Goal: Complete application form: Complete application form

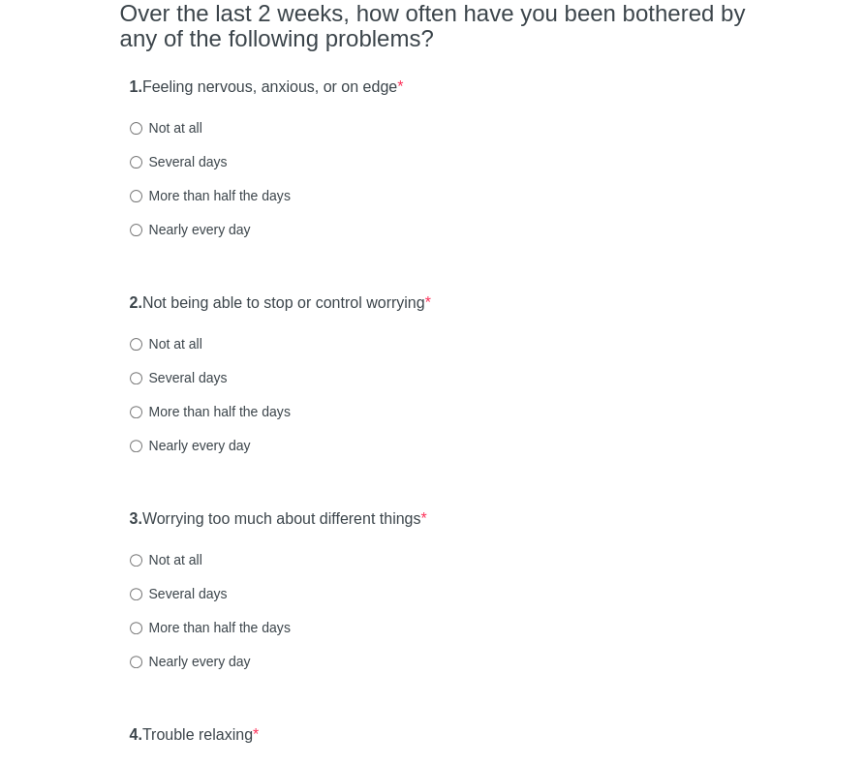
scroll to position [194, 0]
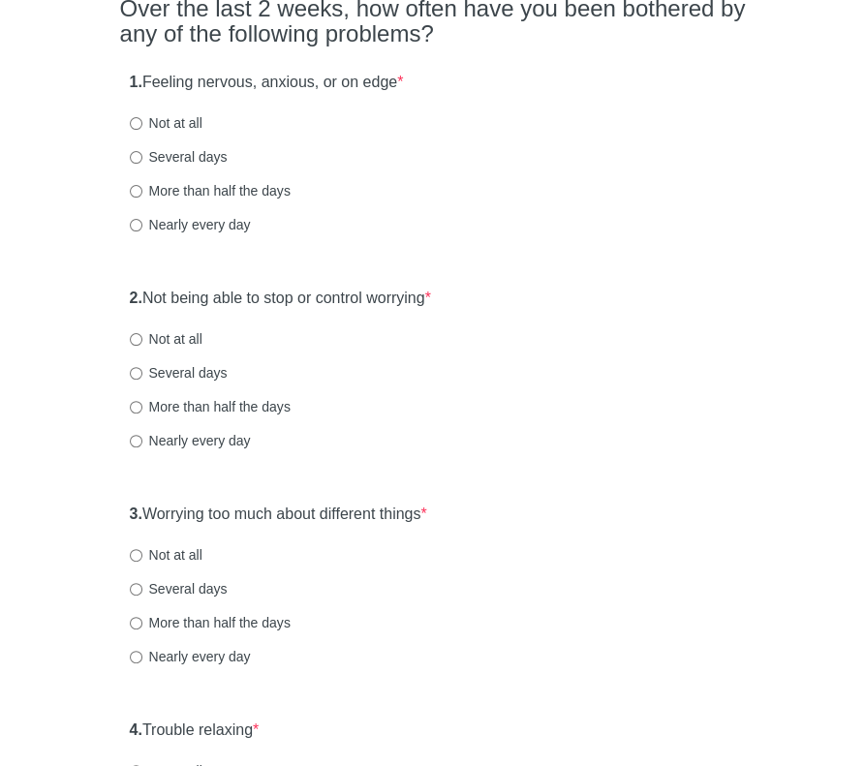
click at [135, 197] on label "More than half the days" at bounding box center [210, 190] width 161 height 19
click at [135, 197] on input "More than half the days" at bounding box center [136, 191] width 13 height 13
radio input "true"
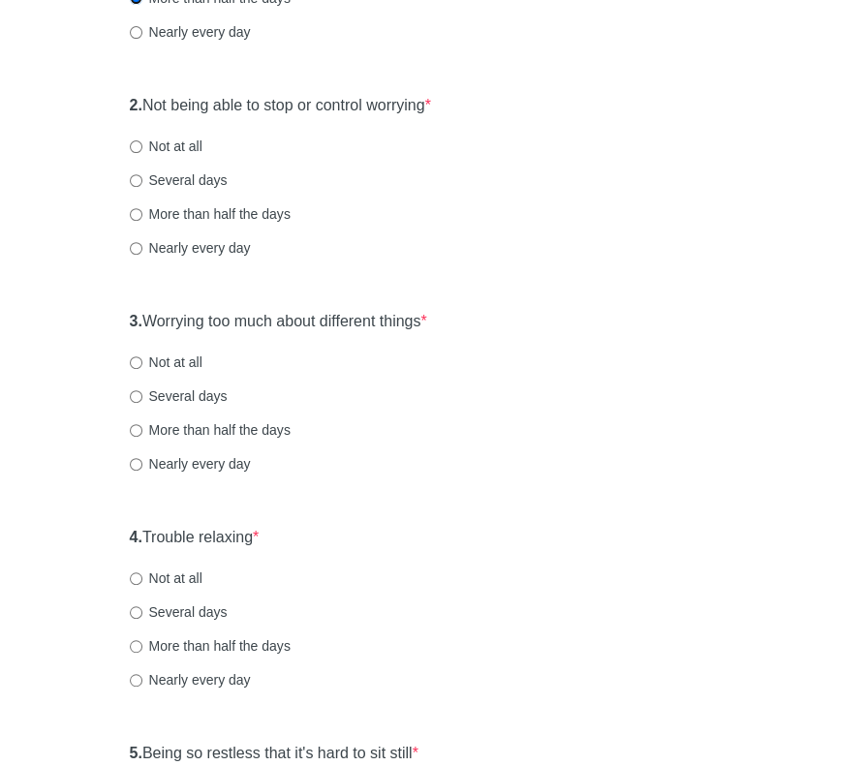
scroll to position [387, 0]
click at [136, 211] on input "More than half the days" at bounding box center [136, 213] width 13 height 13
radio input "true"
click at [140, 428] on input "More than half the days" at bounding box center [136, 429] width 13 height 13
radio input "true"
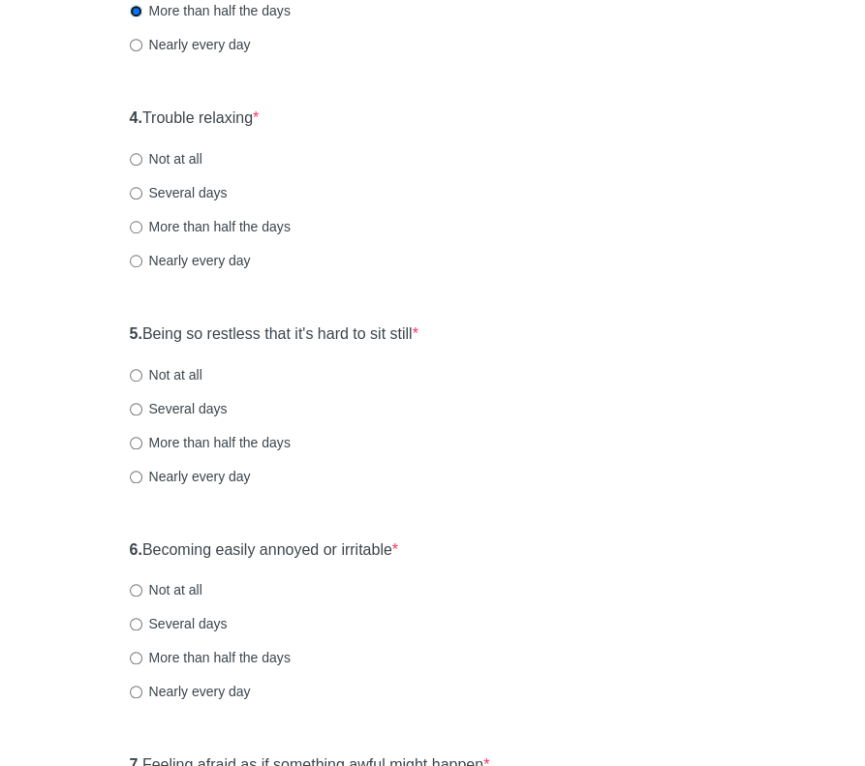
scroll to position [774, 0]
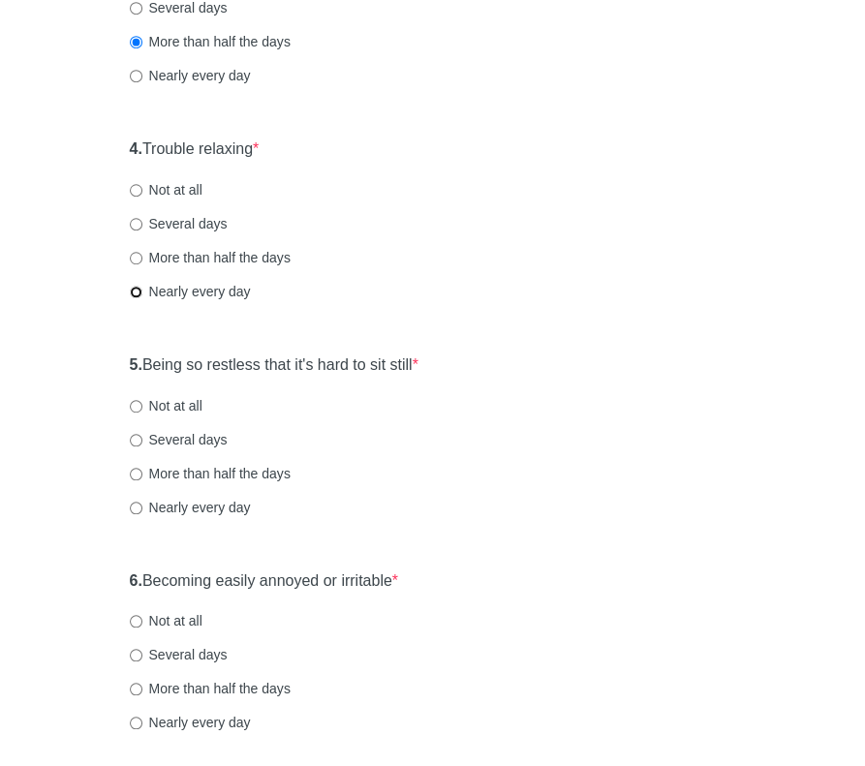
click at [134, 289] on input "Nearly every day" at bounding box center [136, 292] width 13 height 13
radio input "true"
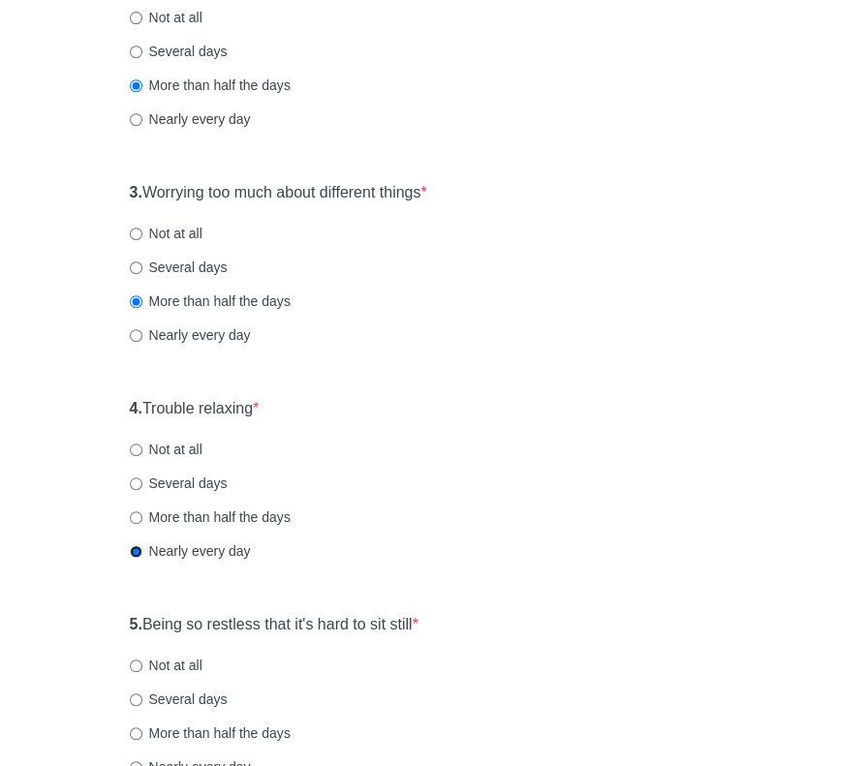
scroll to position [484, 0]
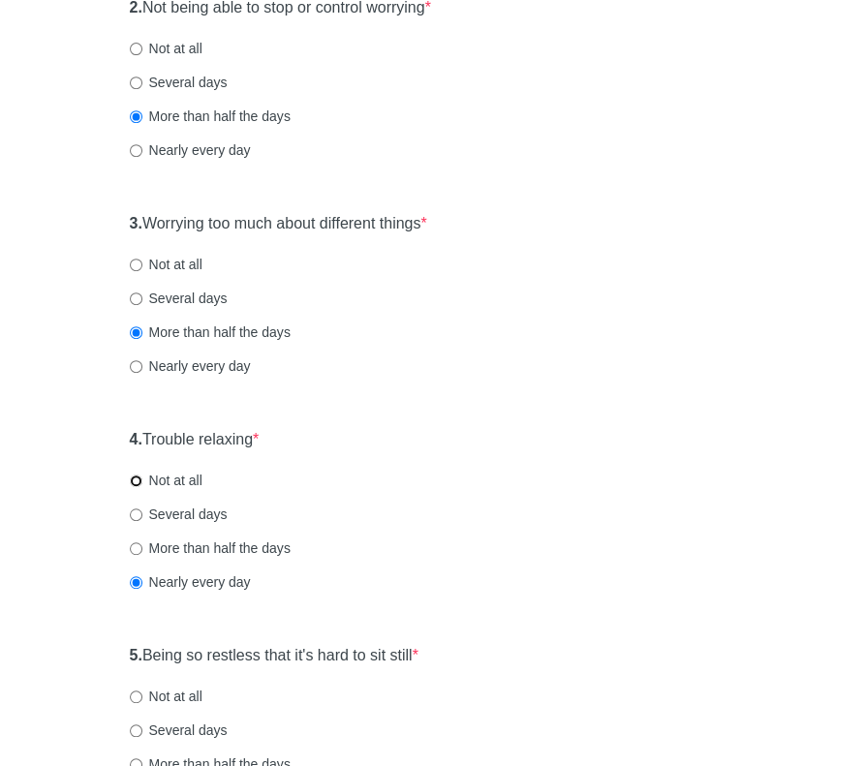
click at [136, 483] on input "Not at all" at bounding box center [136, 480] width 13 height 13
radio input "true"
click at [141, 295] on label "Several days" at bounding box center [179, 297] width 98 height 19
click at [141, 295] on input "Several days" at bounding box center [136, 298] width 13 height 13
radio input "true"
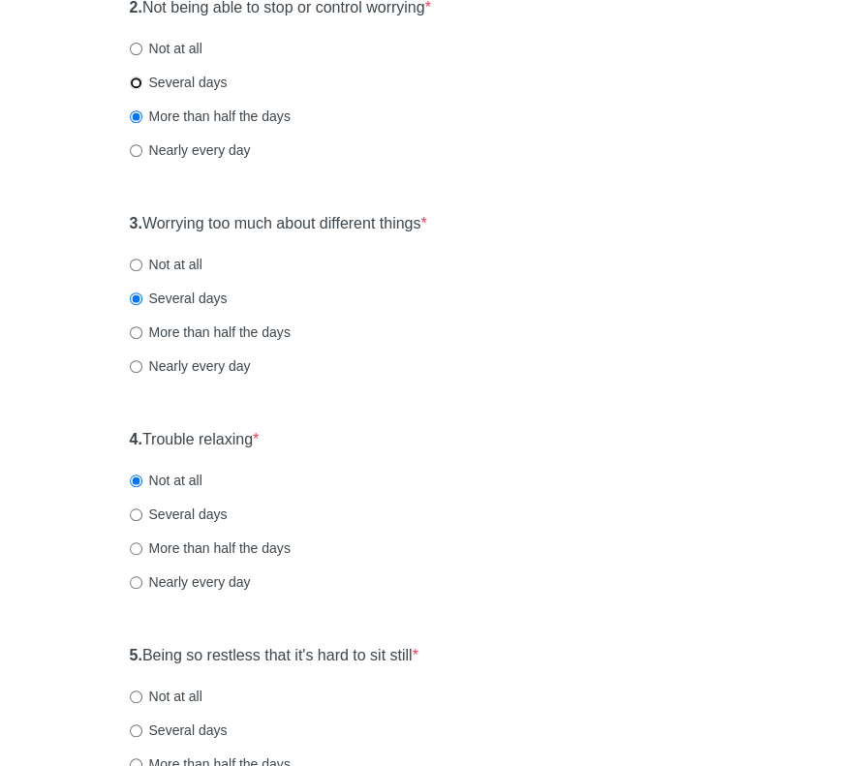
click at [136, 84] on input "Several days" at bounding box center [136, 82] width 13 height 13
radio input "true"
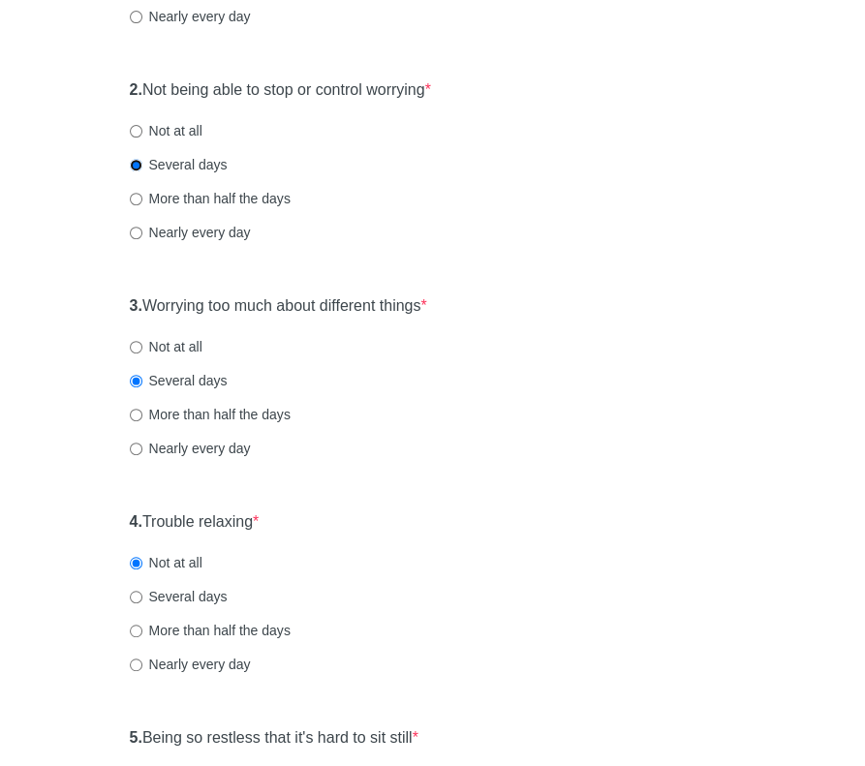
scroll to position [290, 0]
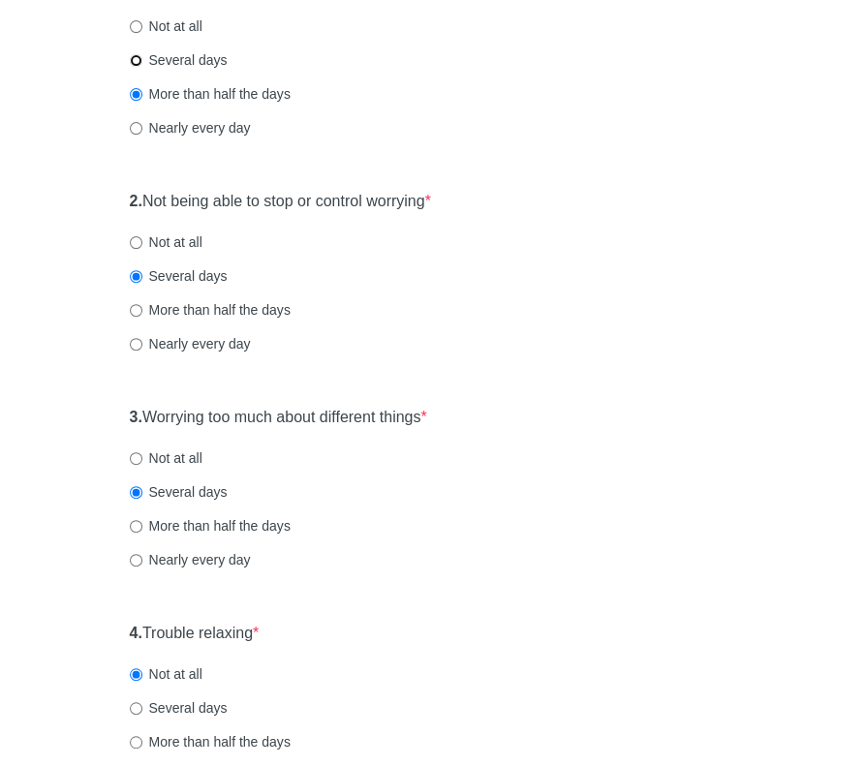
click at [132, 65] on input "Several days" at bounding box center [136, 60] width 13 height 13
radio input "true"
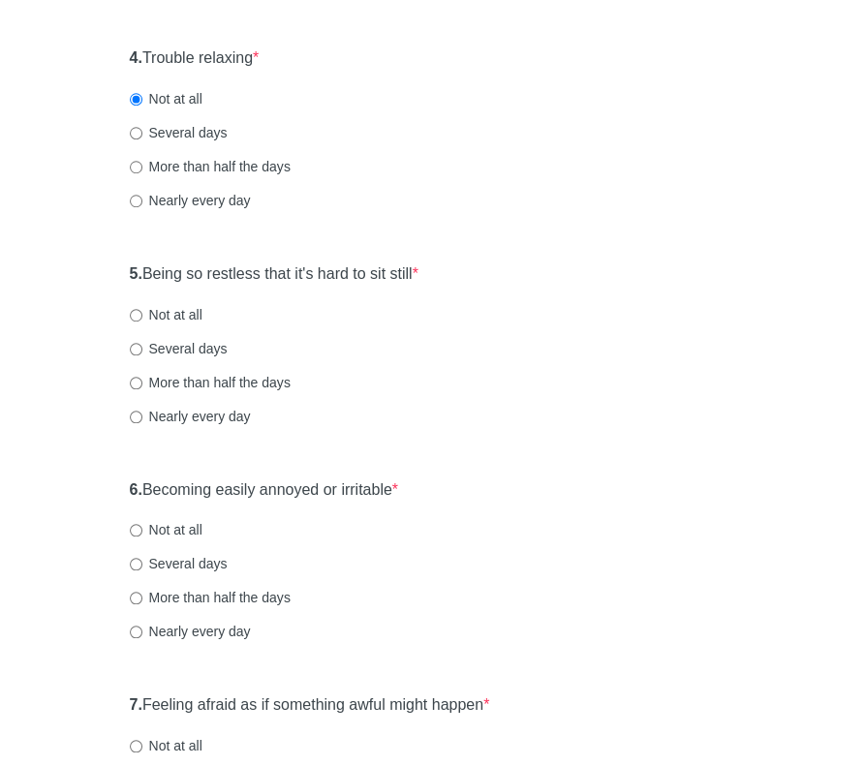
scroll to position [871, 0]
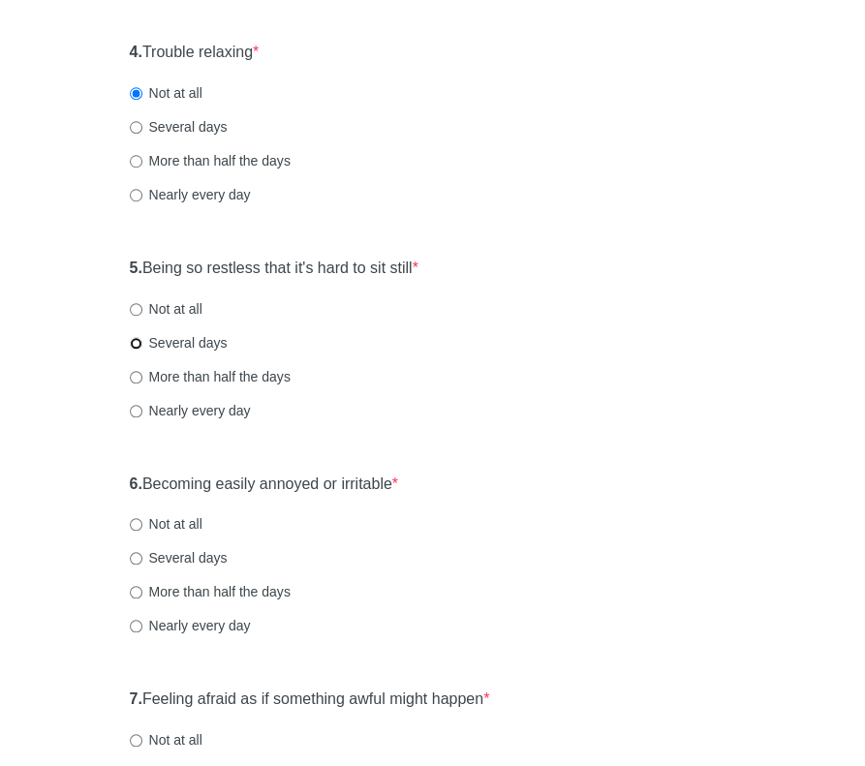
click at [133, 348] on input "Several days" at bounding box center [136, 343] width 13 height 13
radio input "true"
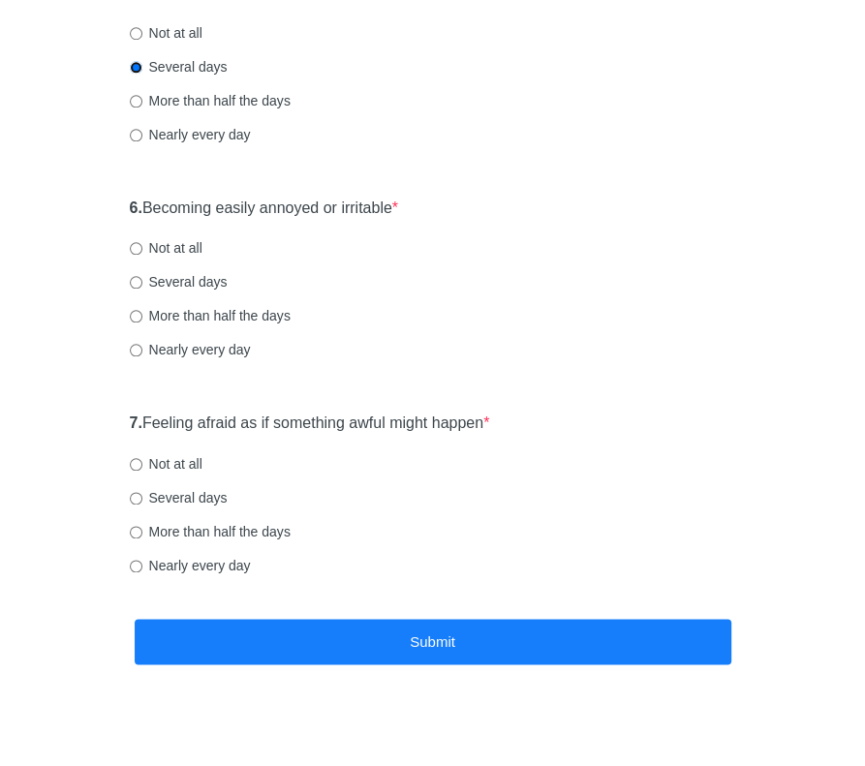
scroll to position [1162, 0]
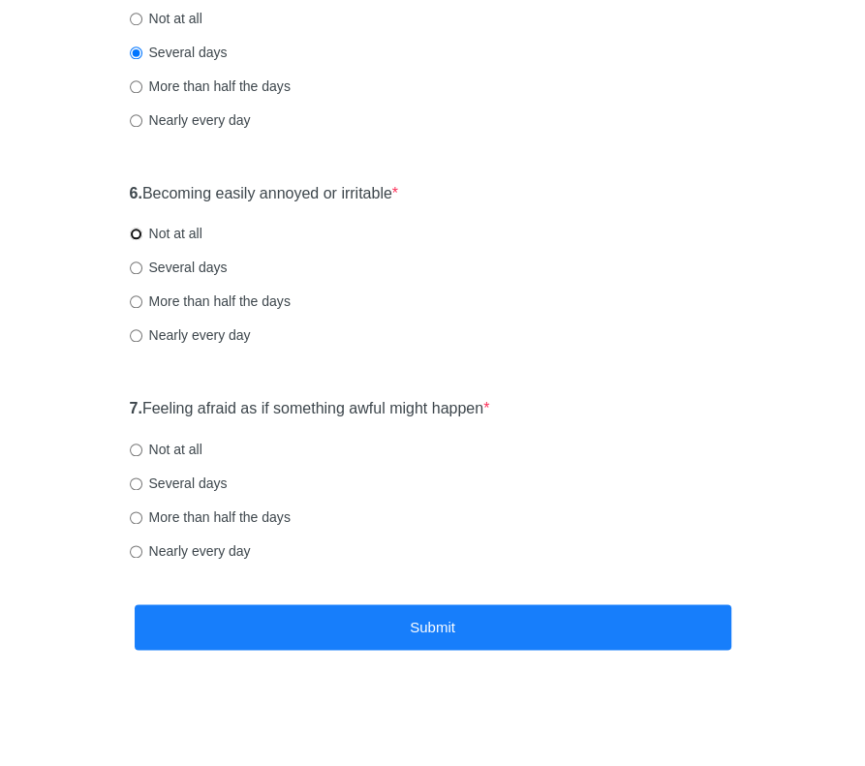
click at [134, 231] on input "Not at all" at bounding box center [136, 234] width 13 height 13
radio input "true"
drag, startPoint x: 143, startPoint y: 452, endPoint x: 182, endPoint y: 493, distance: 56.1
click at [142, 452] on label "Not at all" at bounding box center [166, 449] width 73 height 19
click at [142, 452] on input "Not at all" at bounding box center [136, 449] width 13 height 13
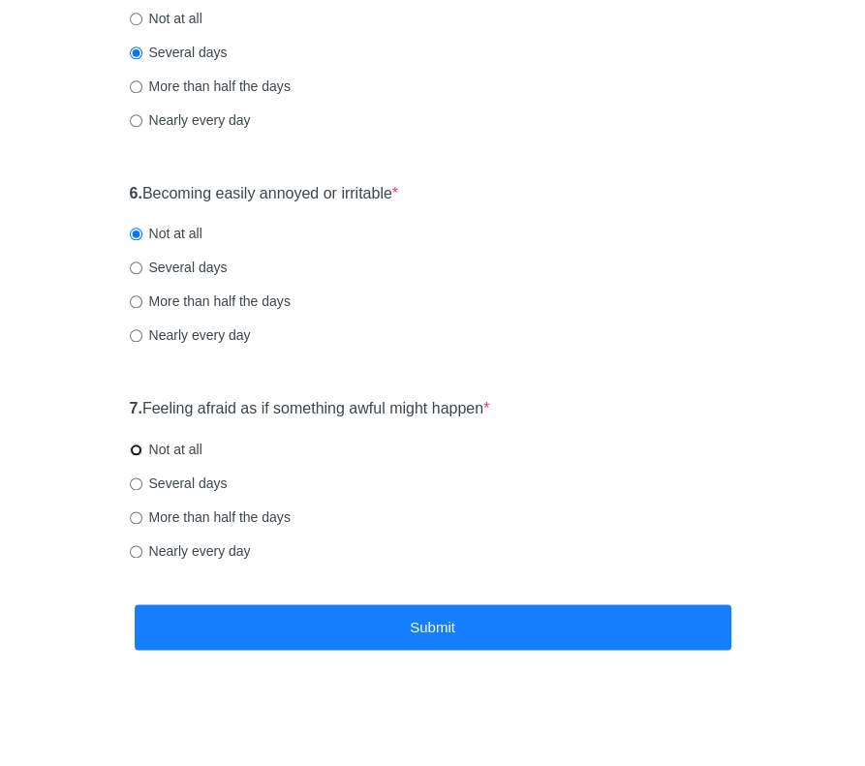
radio input "true"
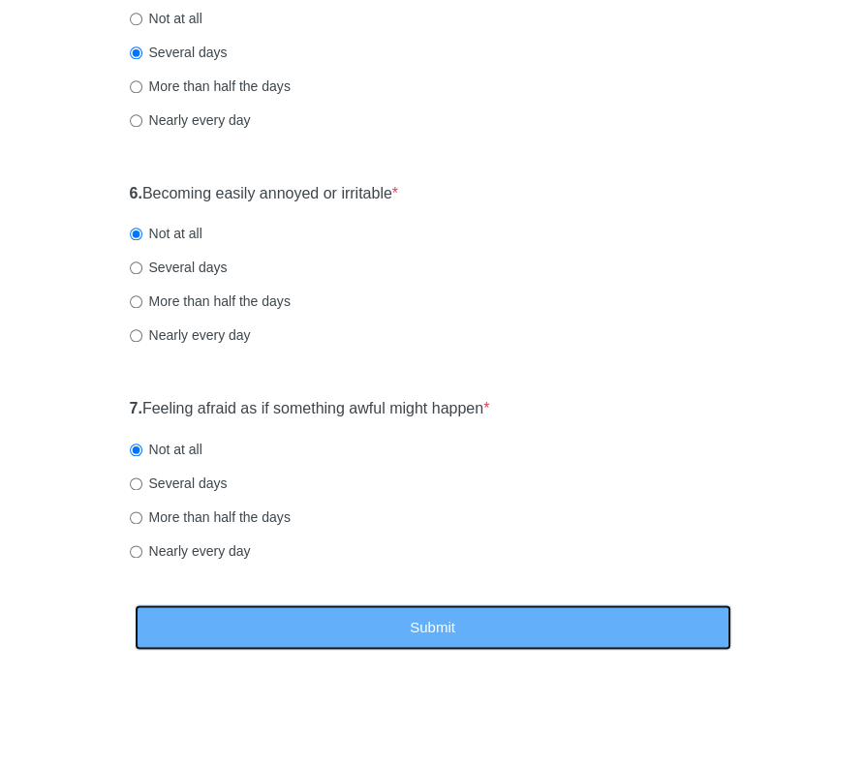
click at [341, 622] on button "Submit" at bounding box center [433, 627] width 596 height 46
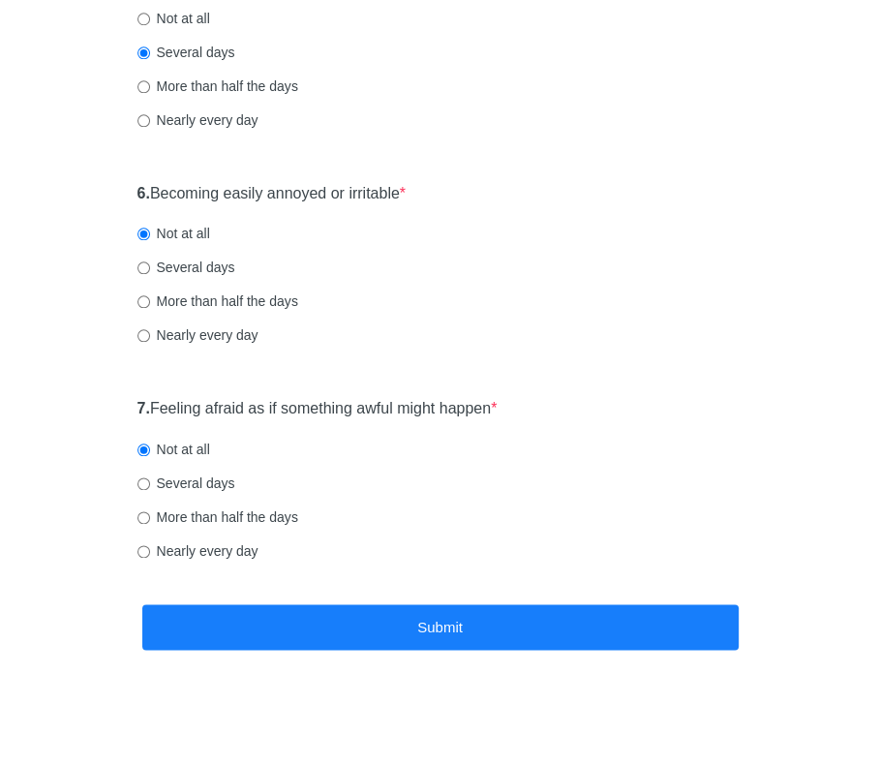
scroll to position [0, 0]
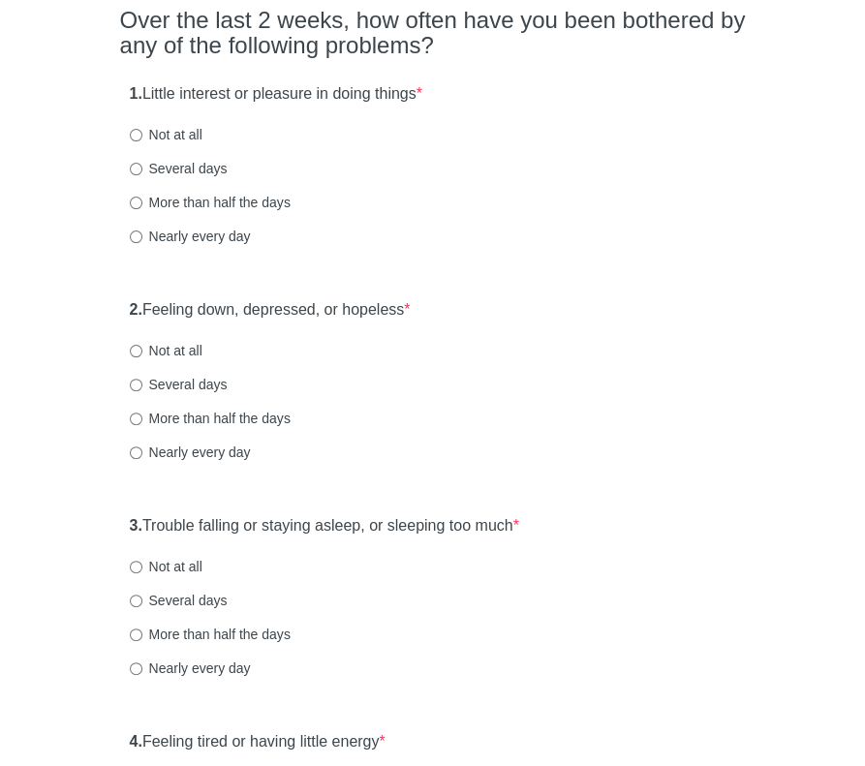
scroll to position [194, 0]
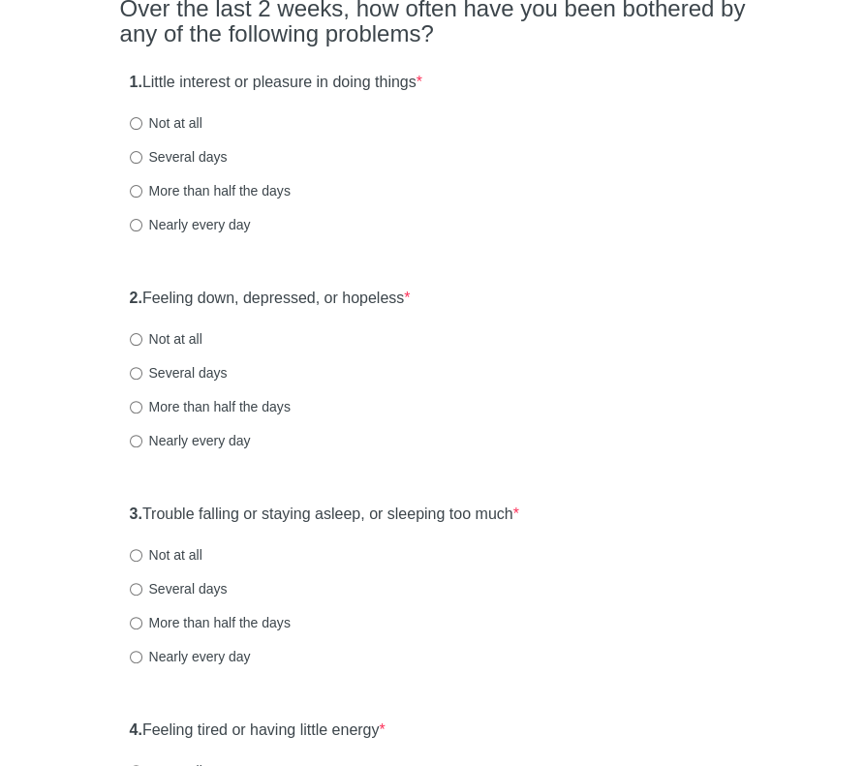
click at [126, 118] on div "1. Little interest or pleasure in doing things * Not at all Several days More t…" at bounding box center [432, 162] width 625 height 201
click at [133, 156] on input "Several days" at bounding box center [136, 157] width 13 height 13
radio input "true"
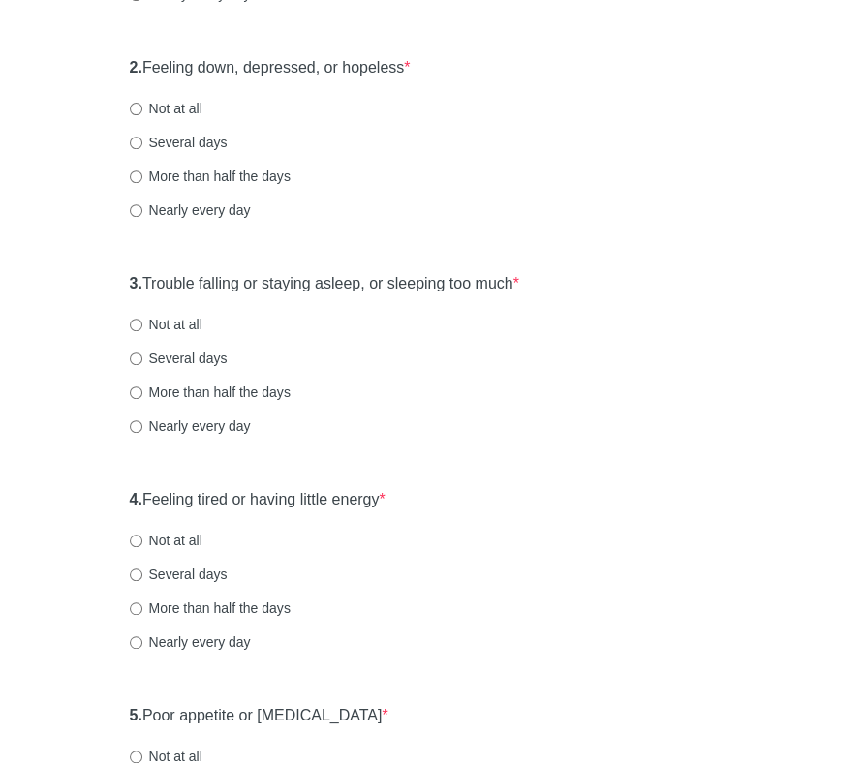
scroll to position [484, 0]
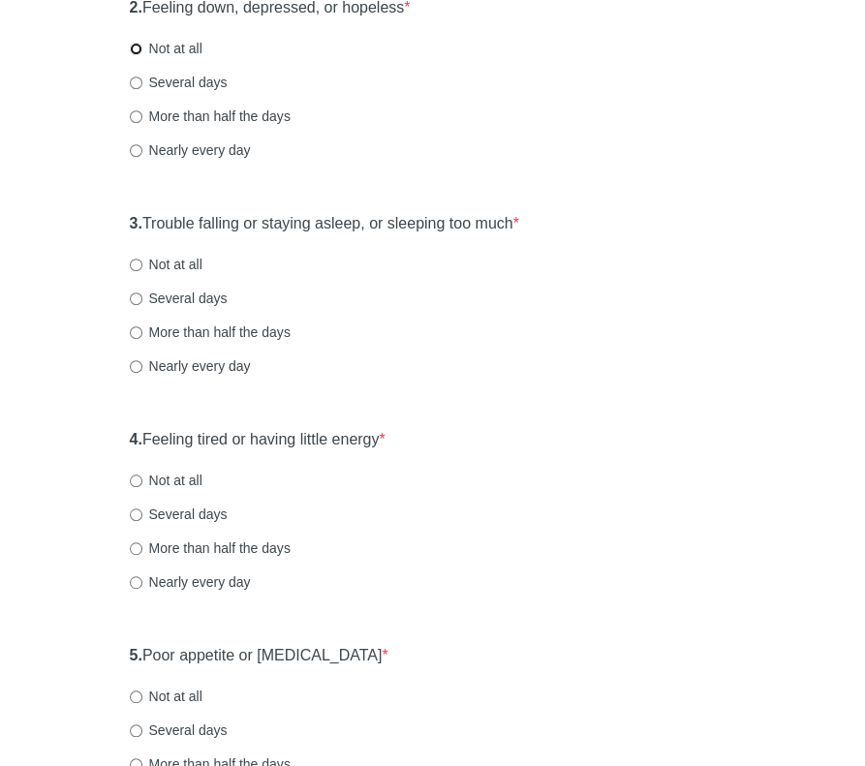
click at [133, 46] on input "Not at all" at bounding box center [136, 49] width 13 height 13
radio input "true"
click at [138, 80] on input "Several days" at bounding box center [136, 82] width 13 height 13
radio input "true"
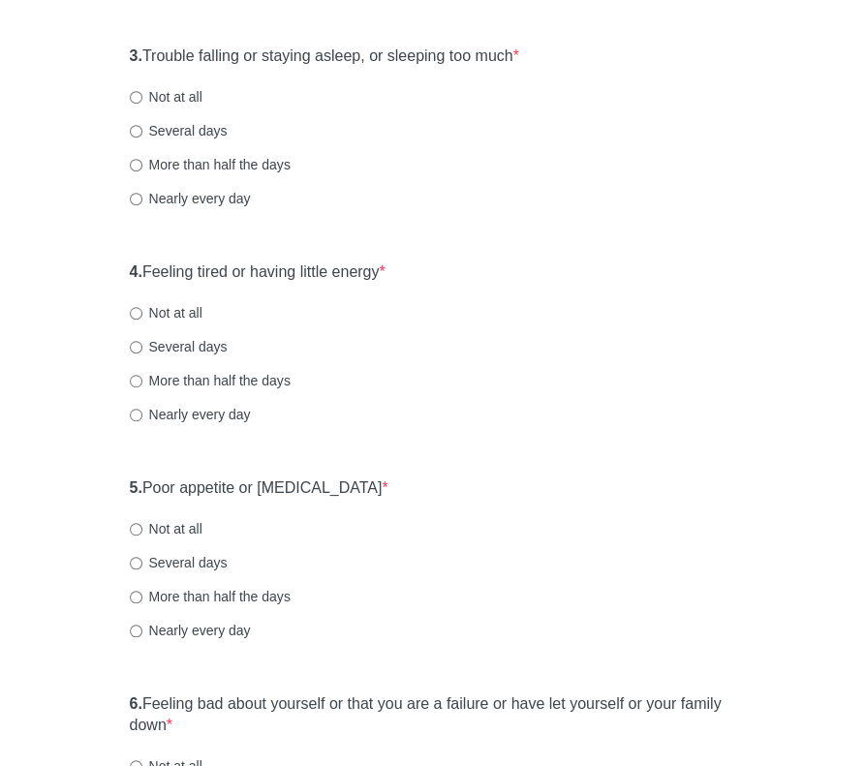
scroll to position [678, 0]
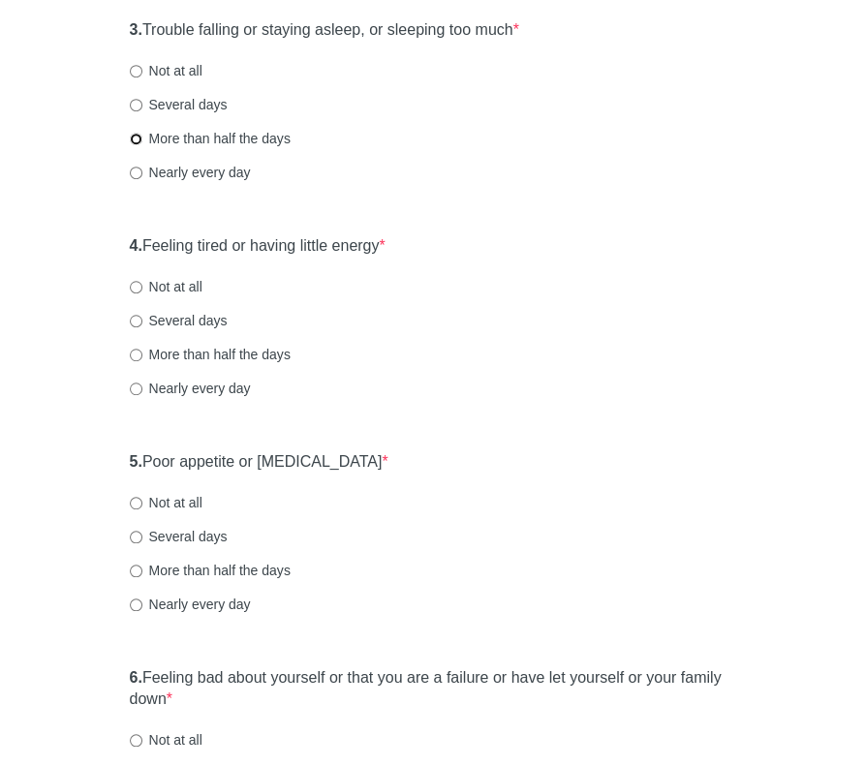
click at [136, 135] on input "More than half the days" at bounding box center [136, 139] width 13 height 13
radio input "true"
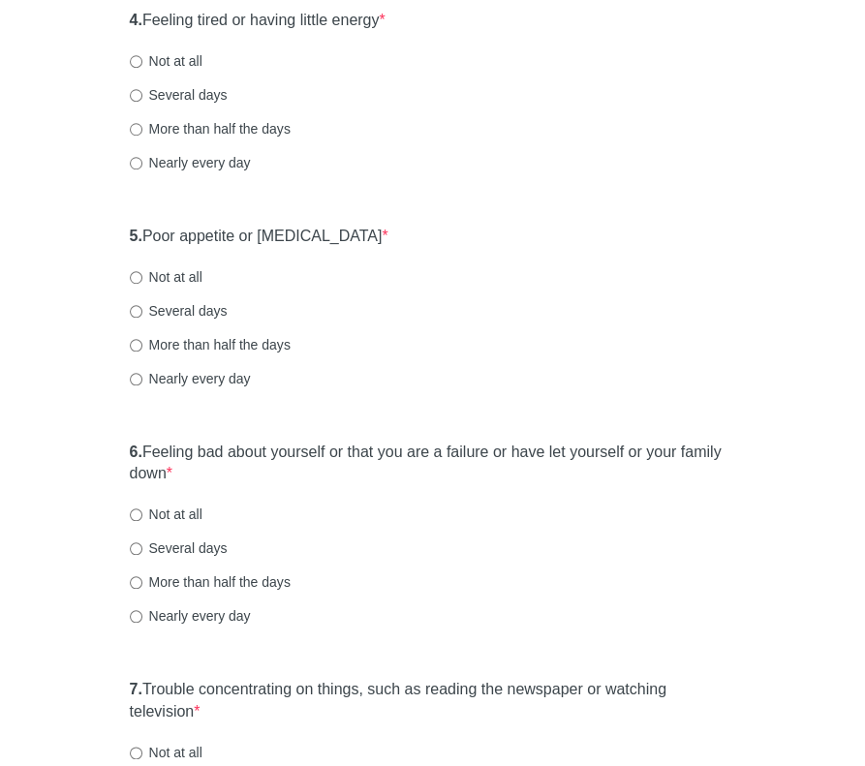
scroll to position [871, 0]
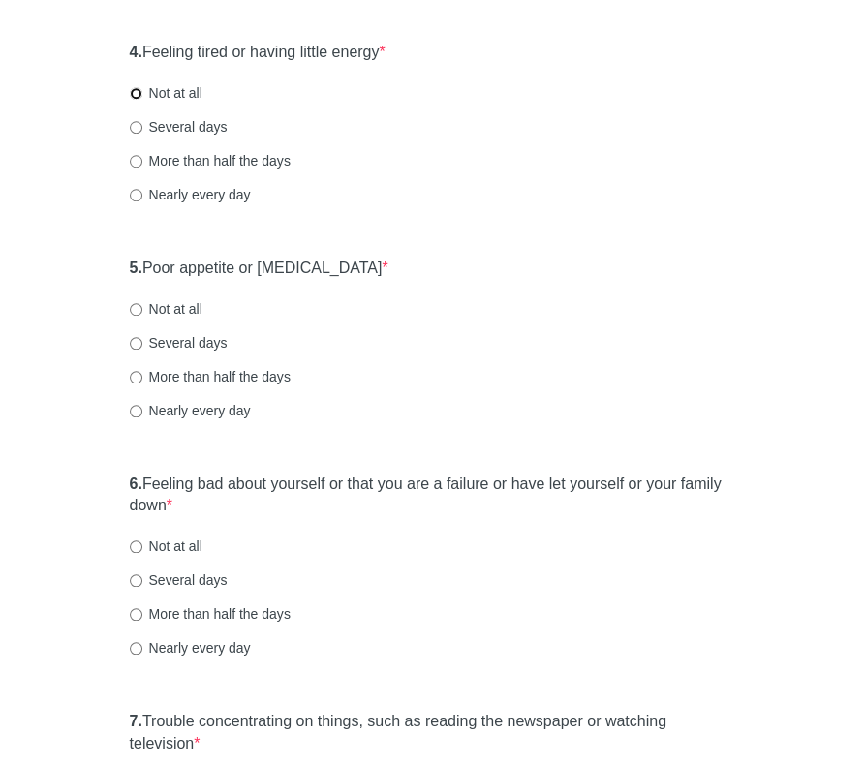
click at [131, 93] on input "Not at all" at bounding box center [136, 93] width 13 height 13
radio input "true"
click at [134, 305] on input "Not at all" at bounding box center [136, 309] width 13 height 13
radio input "true"
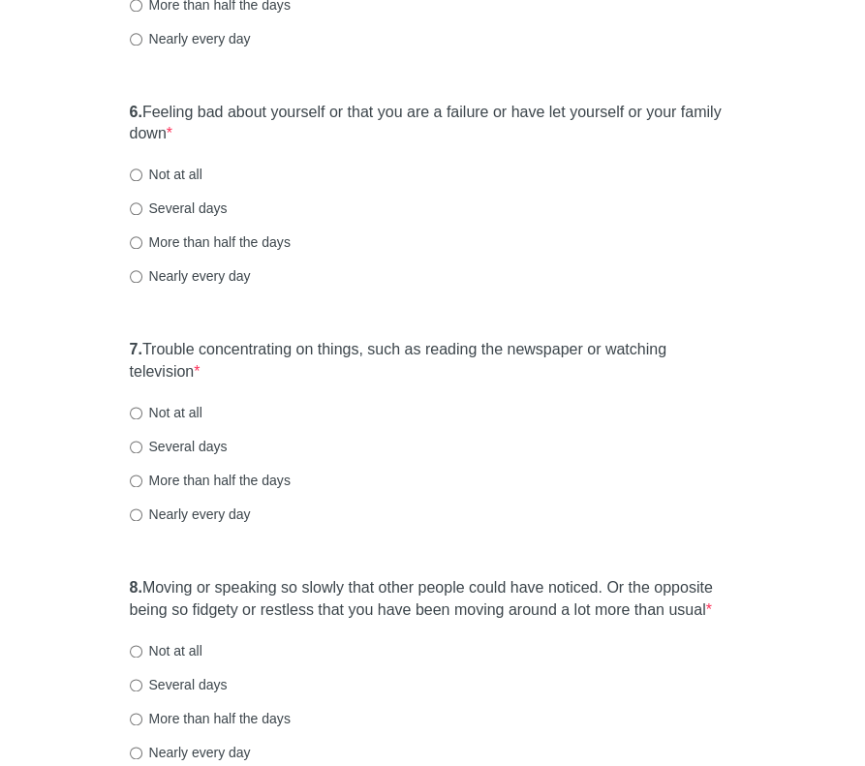
scroll to position [1259, 0]
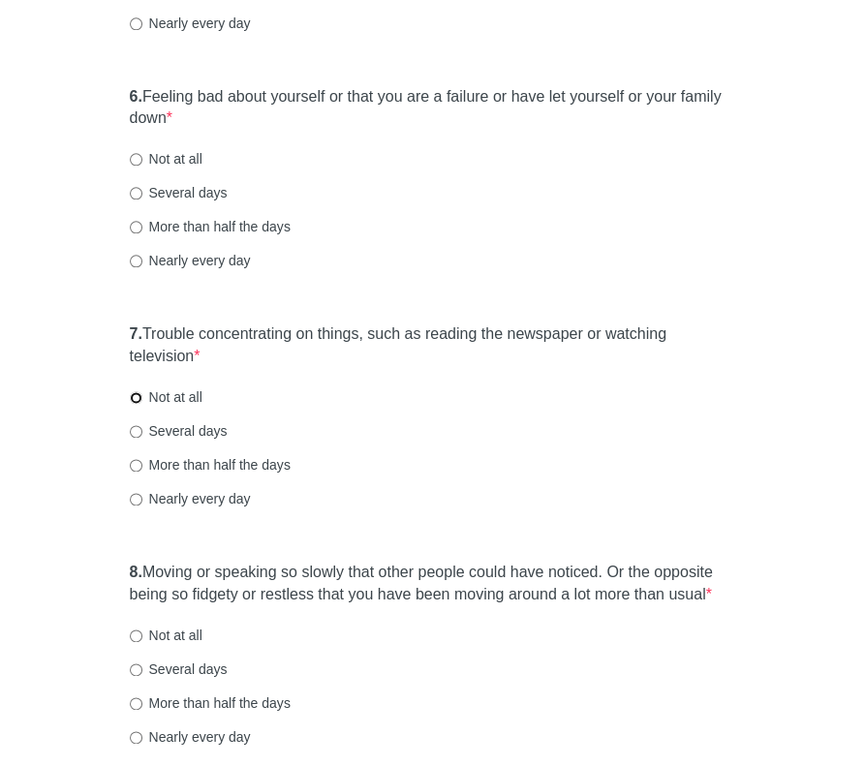
click at [136, 395] on input "Not at all" at bounding box center [136, 397] width 13 height 13
radio input "true"
click at [130, 160] on input "Not at all" at bounding box center [136, 159] width 13 height 13
radio input "true"
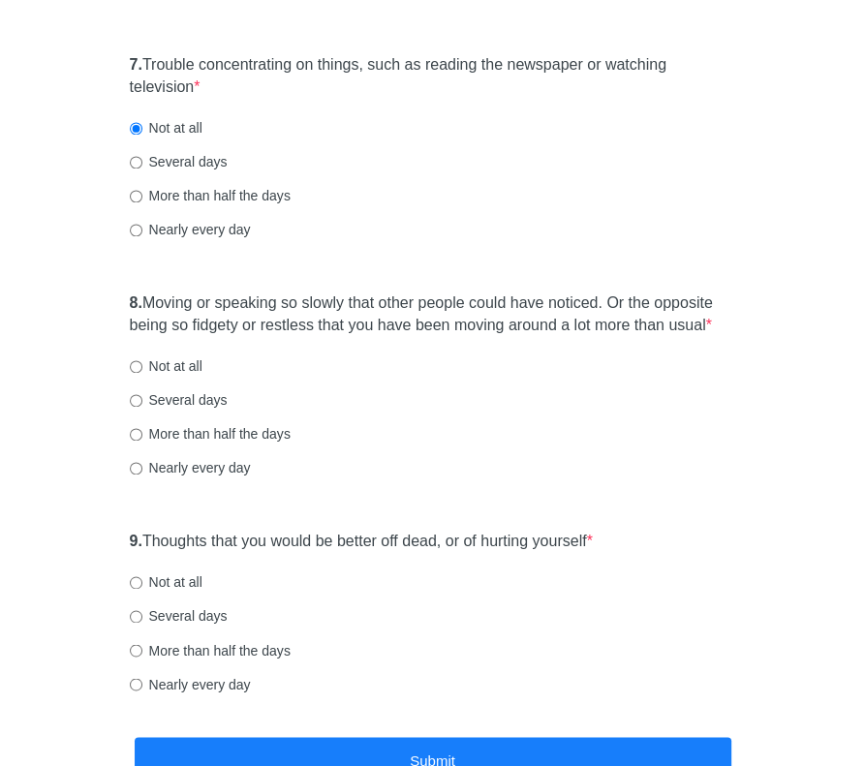
scroll to position [1549, 0]
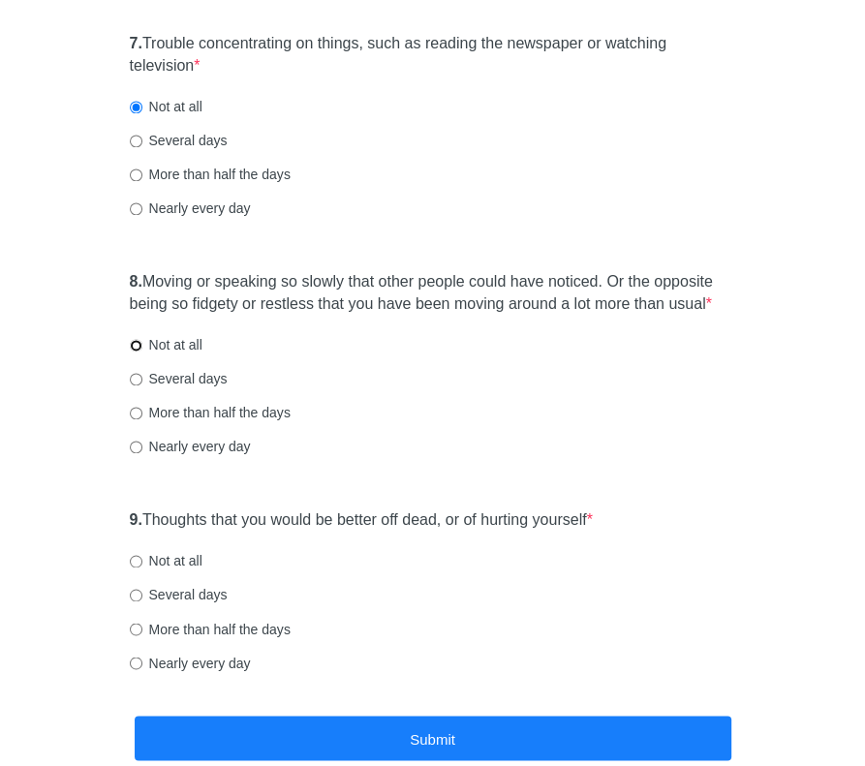
click at [137, 347] on input "Not at all" at bounding box center [136, 345] width 13 height 13
radio input "true"
click at [140, 378] on input "Several days" at bounding box center [136, 379] width 13 height 13
radio input "true"
click at [139, 557] on input "Not at all" at bounding box center [136, 561] width 13 height 13
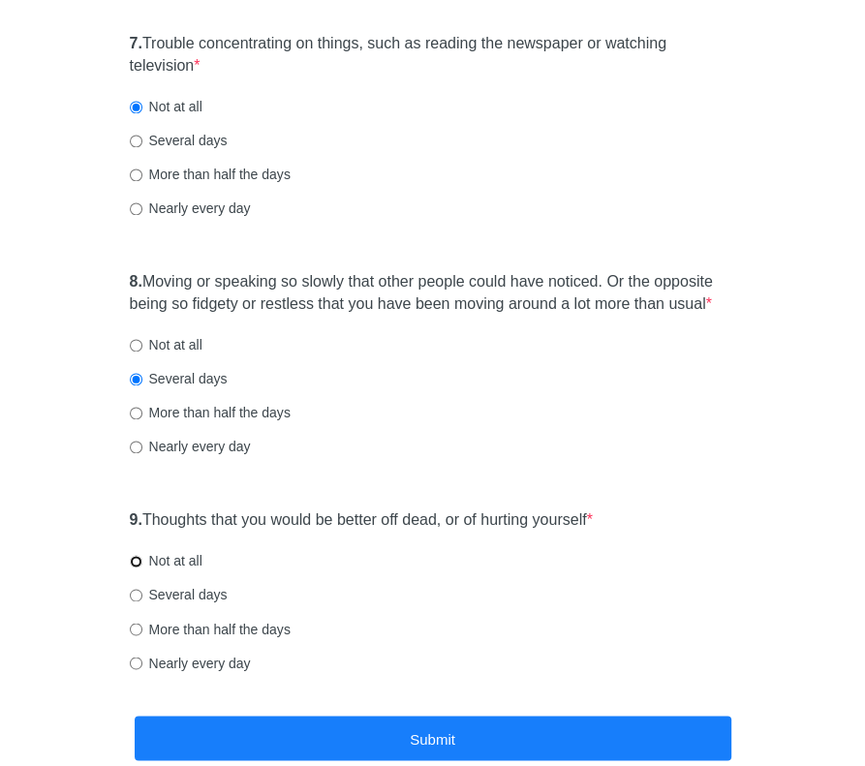
radio input "true"
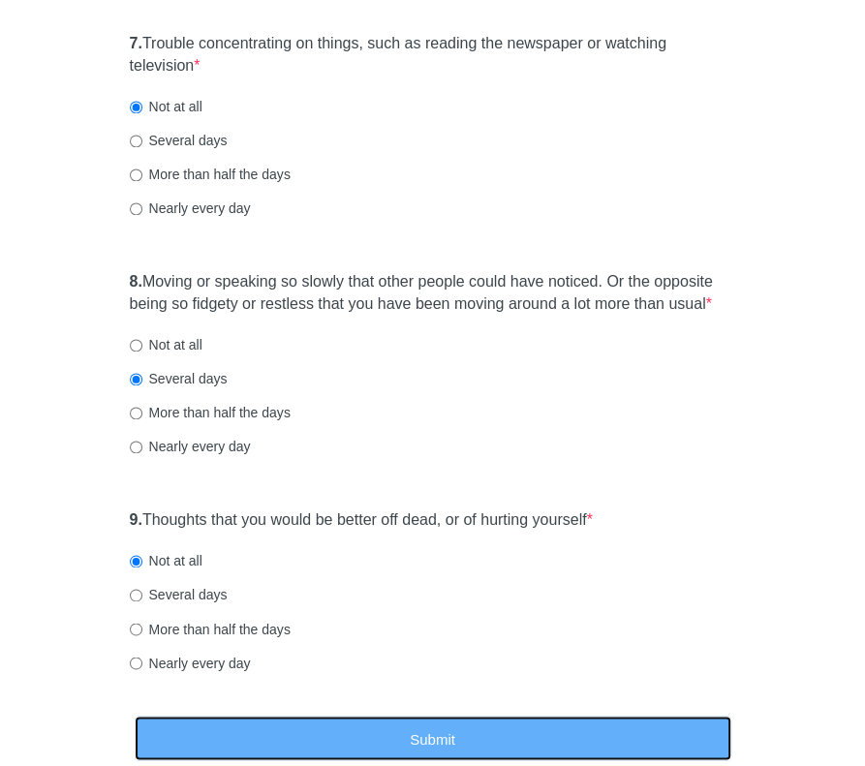
click at [412, 725] on button "Submit" at bounding box center [433, 738] width 596 height 46
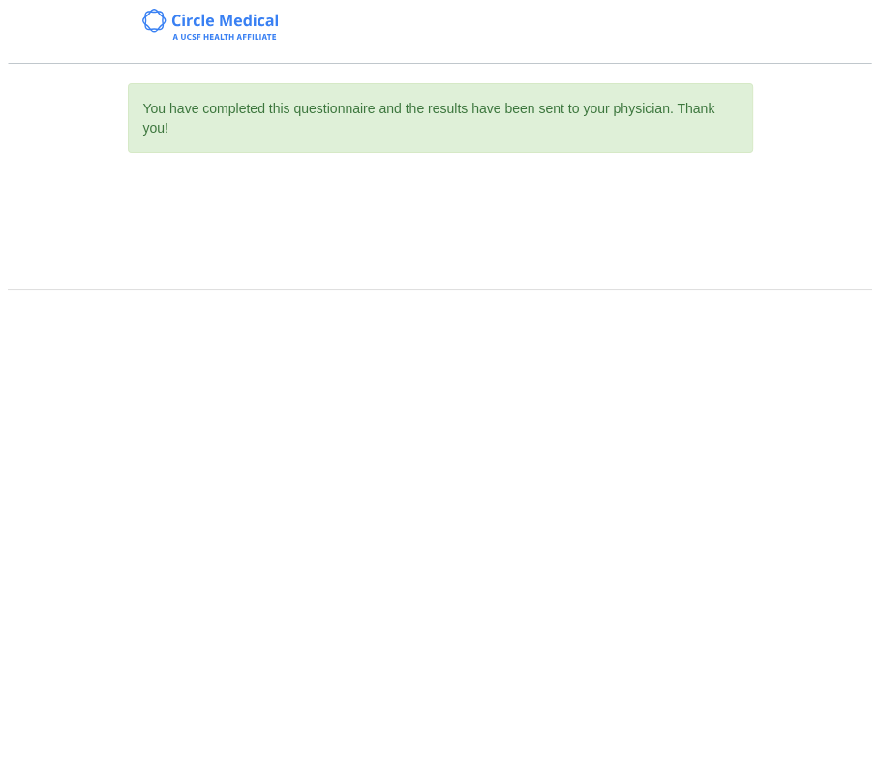
scroll to position [0, 0]
